Goal: Navigation & Orientation: Find specific page/section

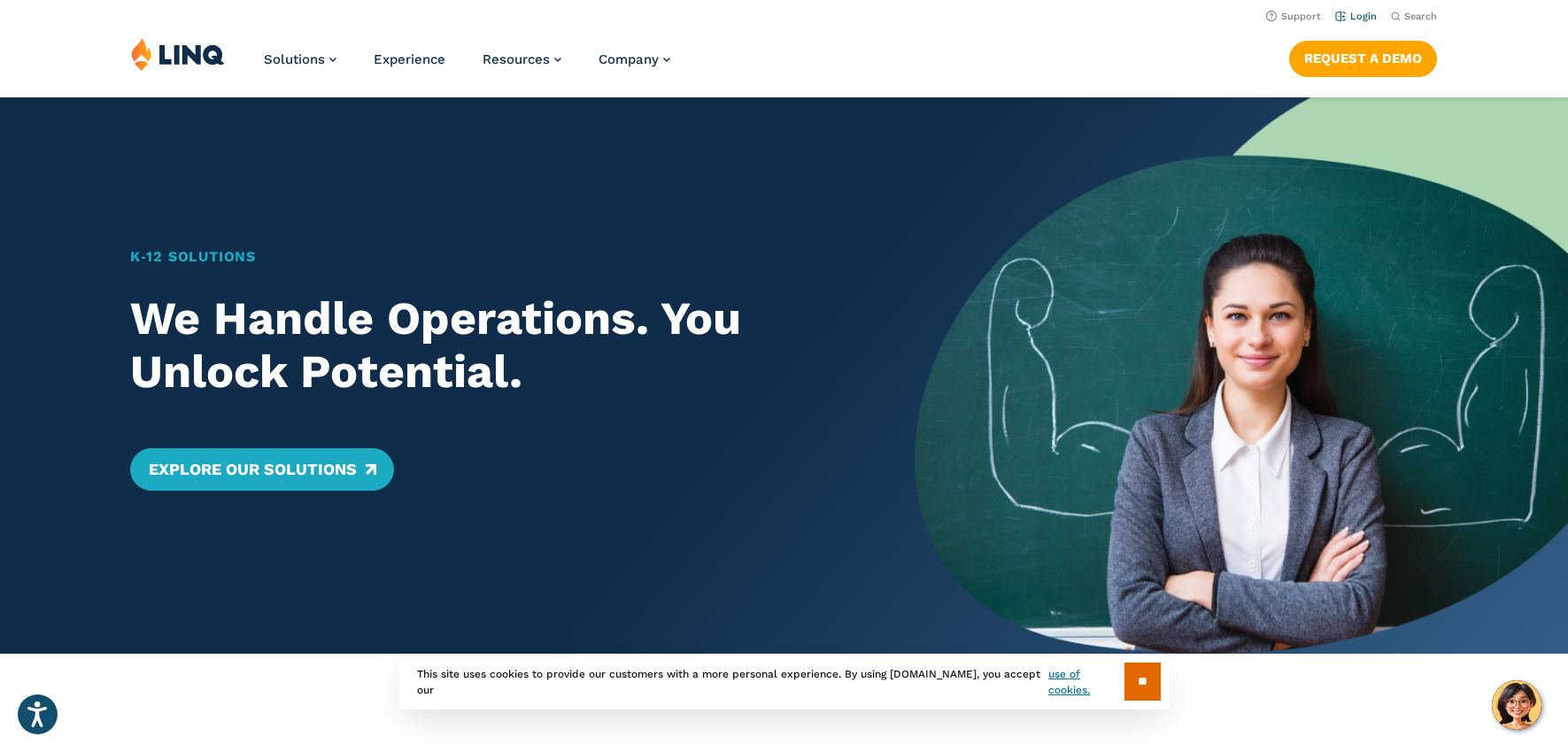
click at [1357, 16] on link "Login" at bounding box center [1356, 16] width 42 height 12
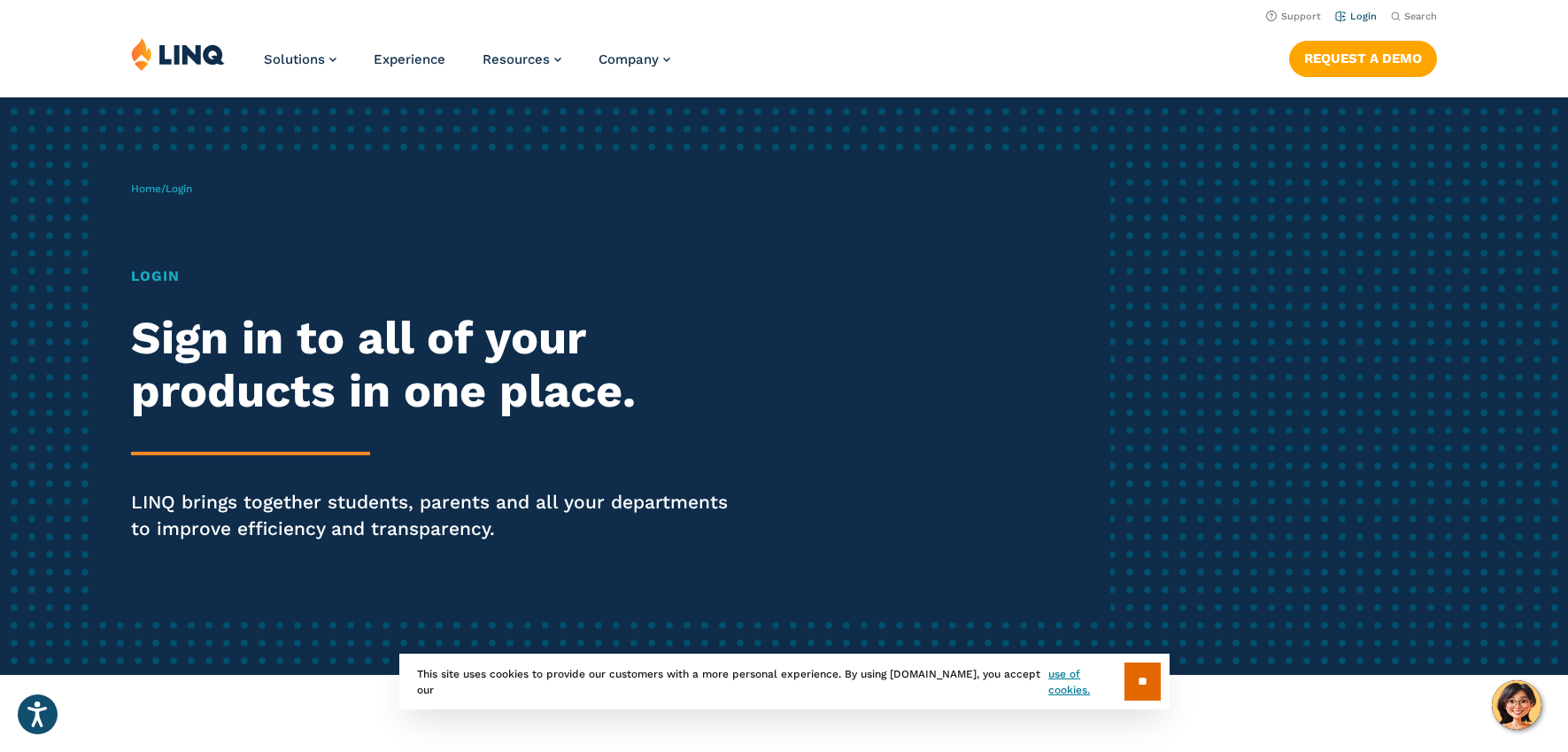
click at [1372, 16] on link "Login" at bounding box center [1356, 16] width 42 height 12
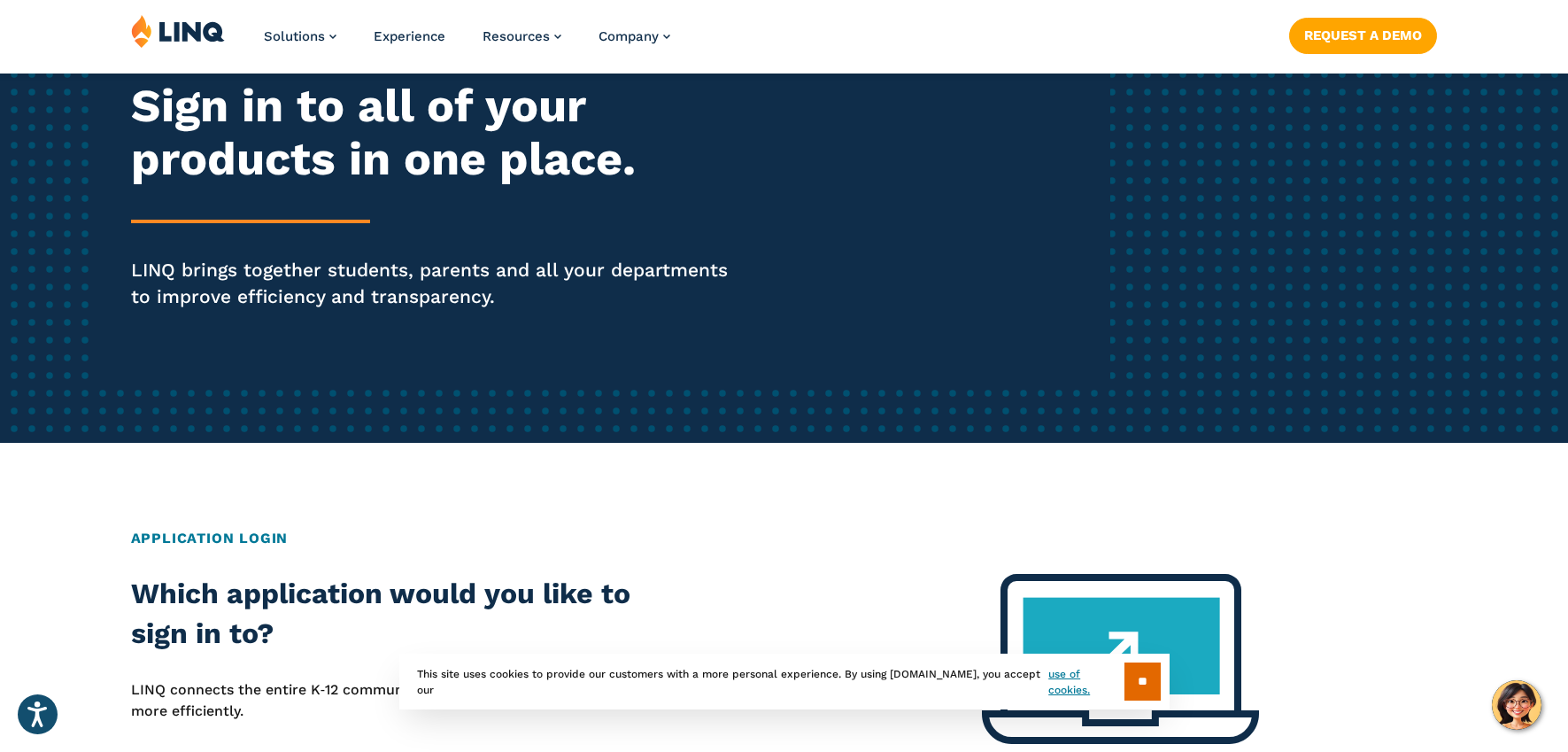
scroll to position [569, 0]
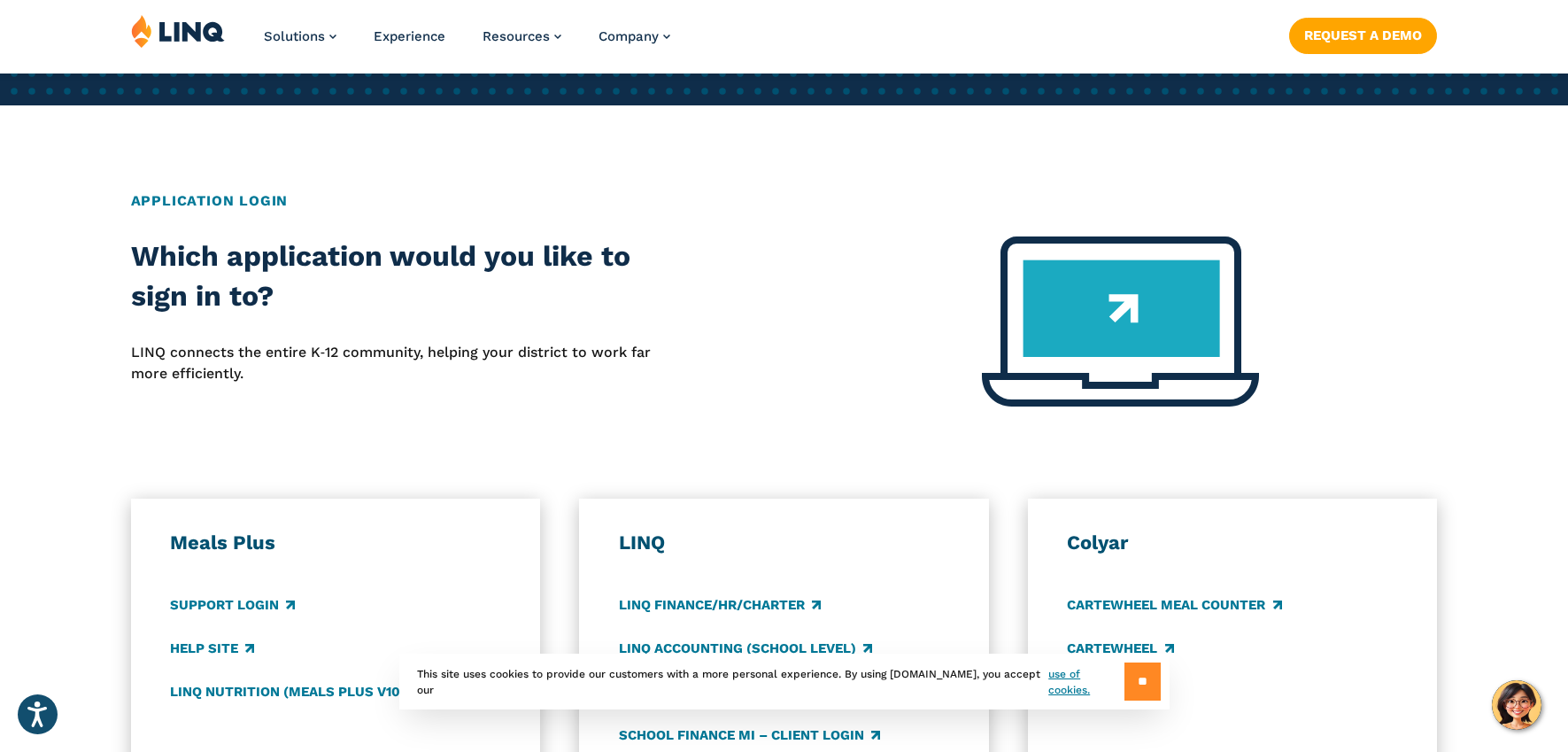
click at [1150, 682] on input "**" at bounding box center [1142, 682] width 37 height 38
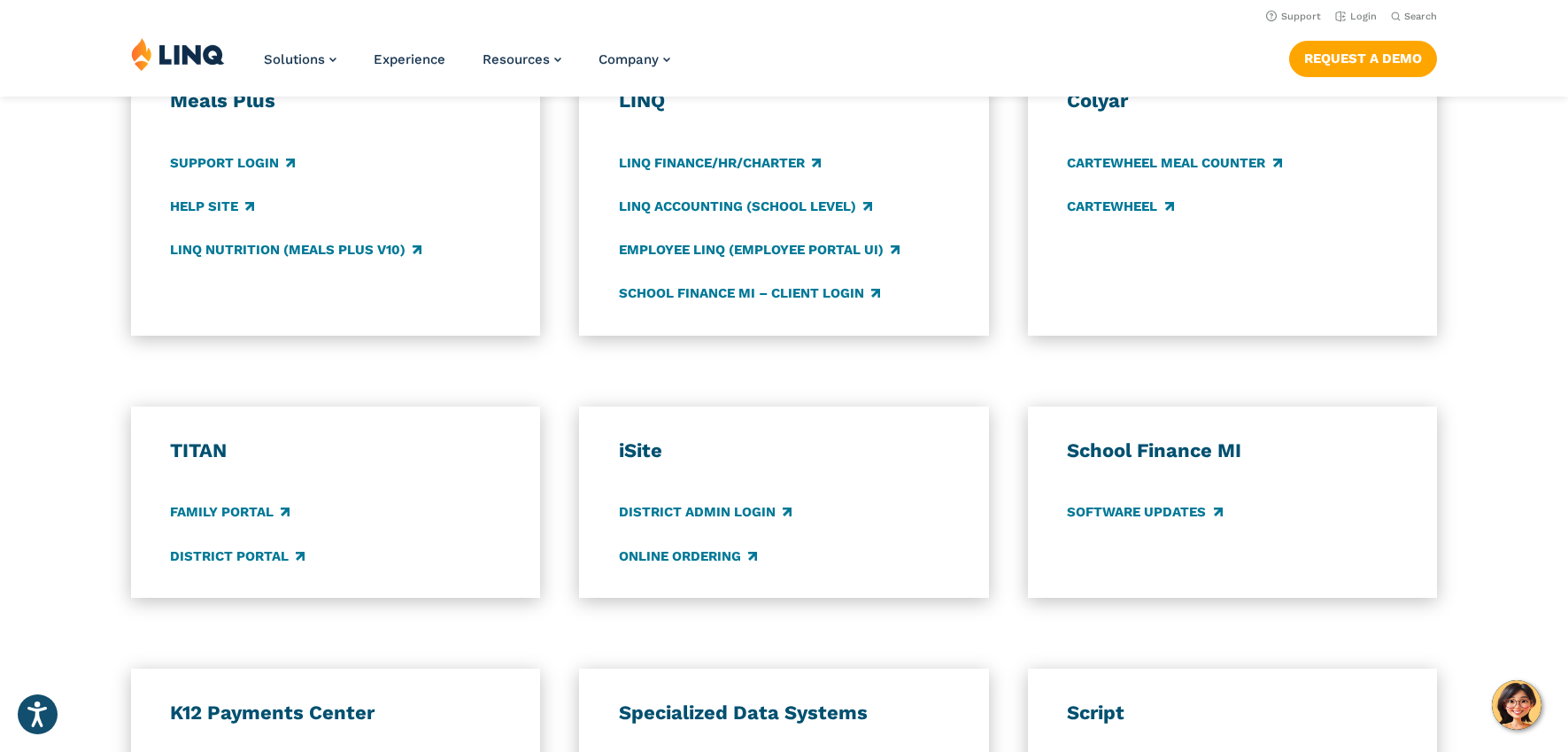
scroll to position [927, 0]
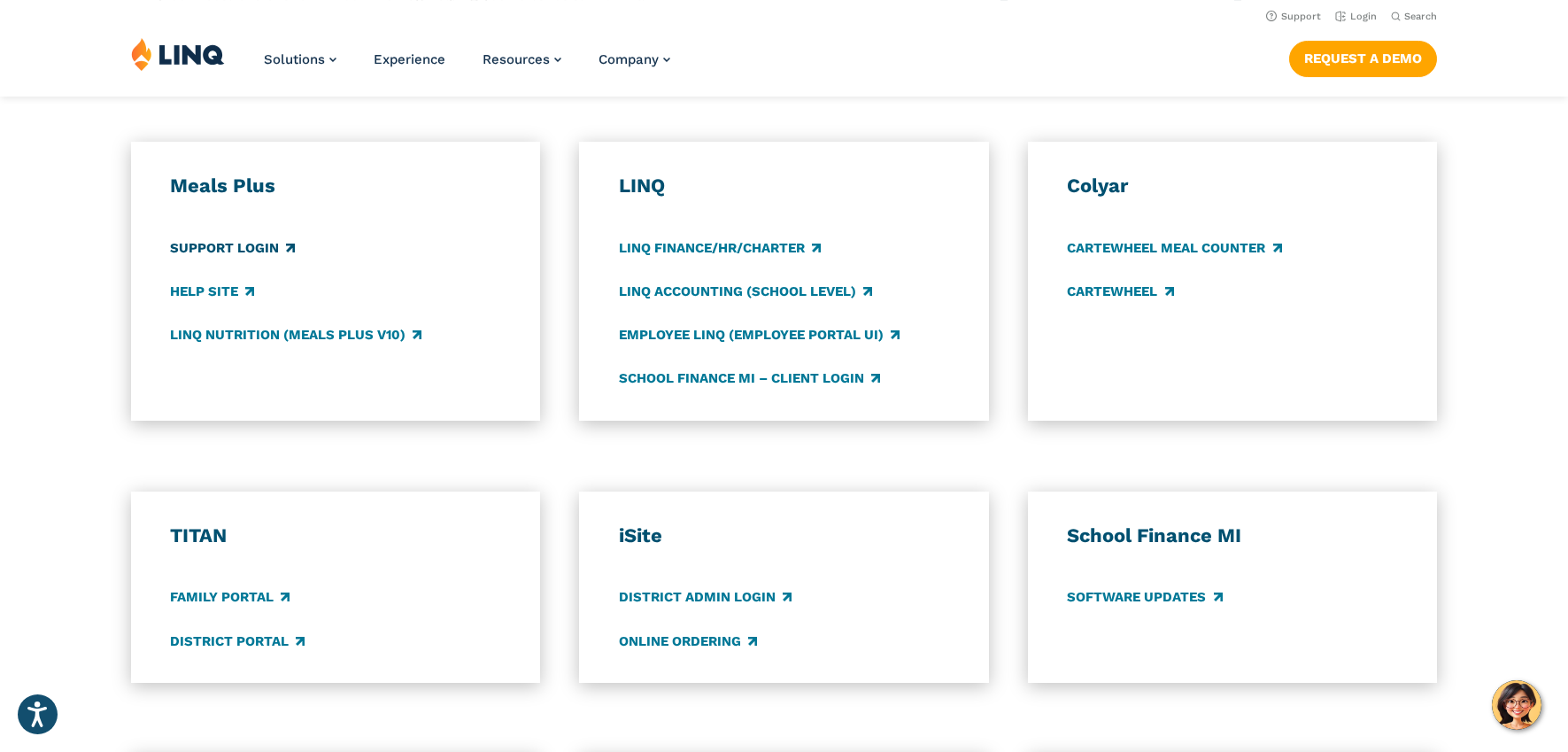
click at [249, 253] on link "Support Login" at bounding box center [232, 248] width 125 height 19
